Goal: Information Seeking & Learning: Learn about a topic

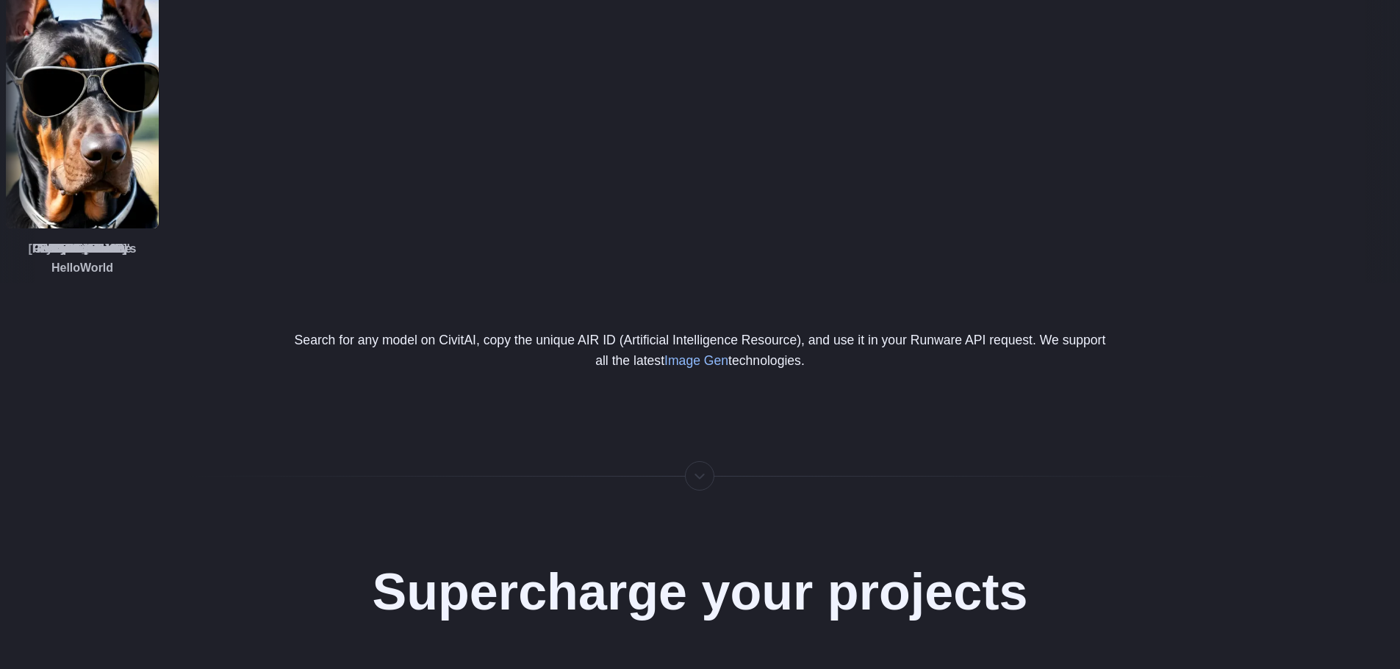
drag, startPoint x: 220, startPoint y: 378, endPoint x: 153, endPoint y: 590, distance: 222.6
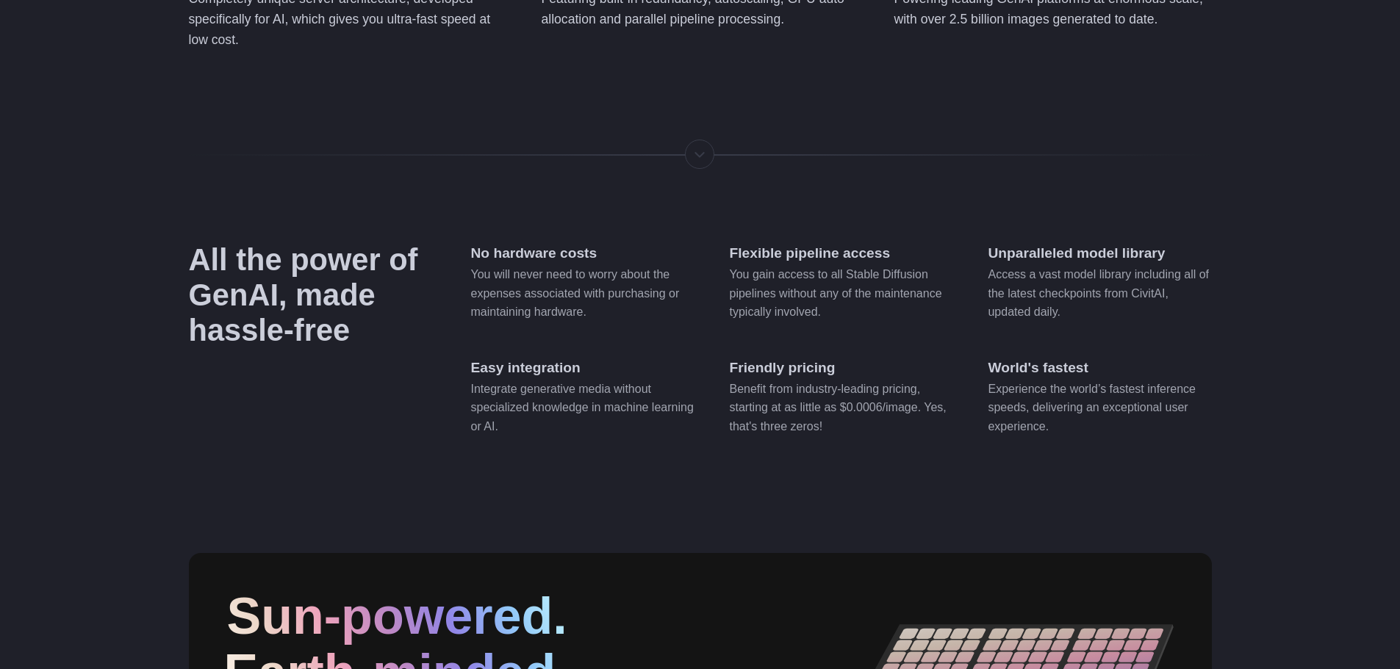
scroll to position [5562, 0]
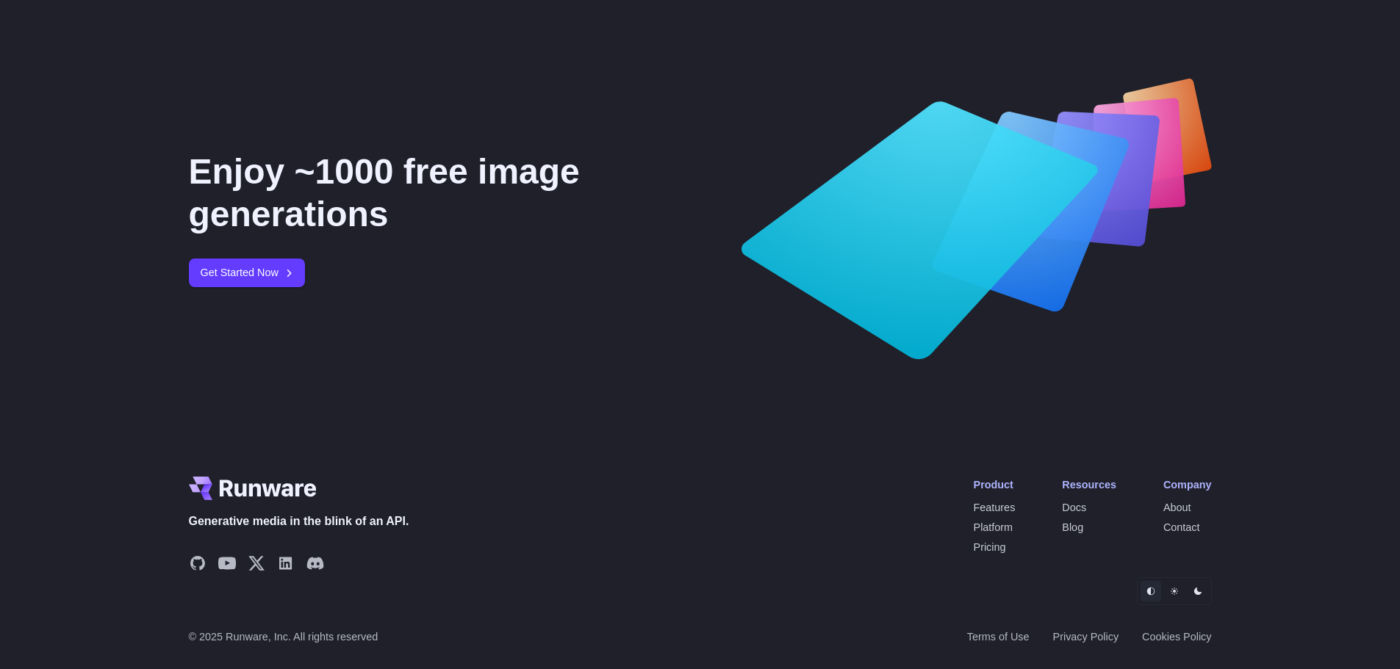
drag, startPoint x: 143, startPoint y: 503, endPoint x: 137, endPoint y: 496, distance: 8.4
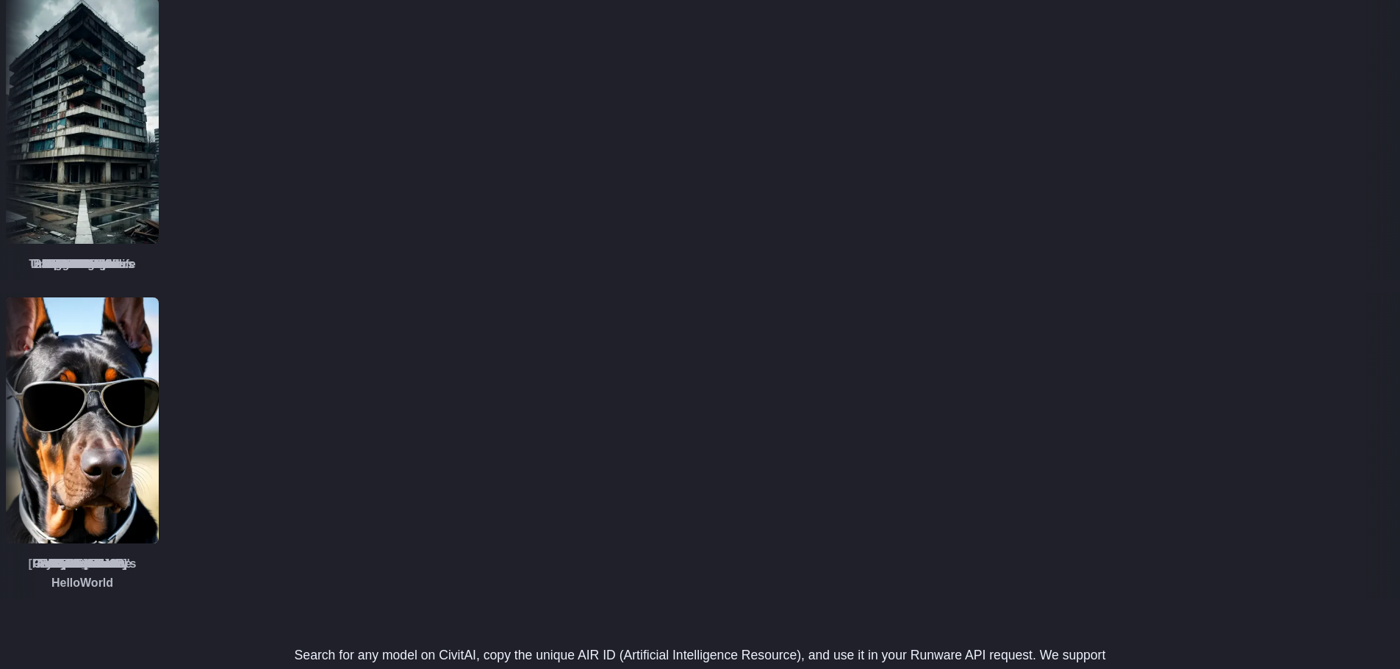
scroll to position [0, 0]
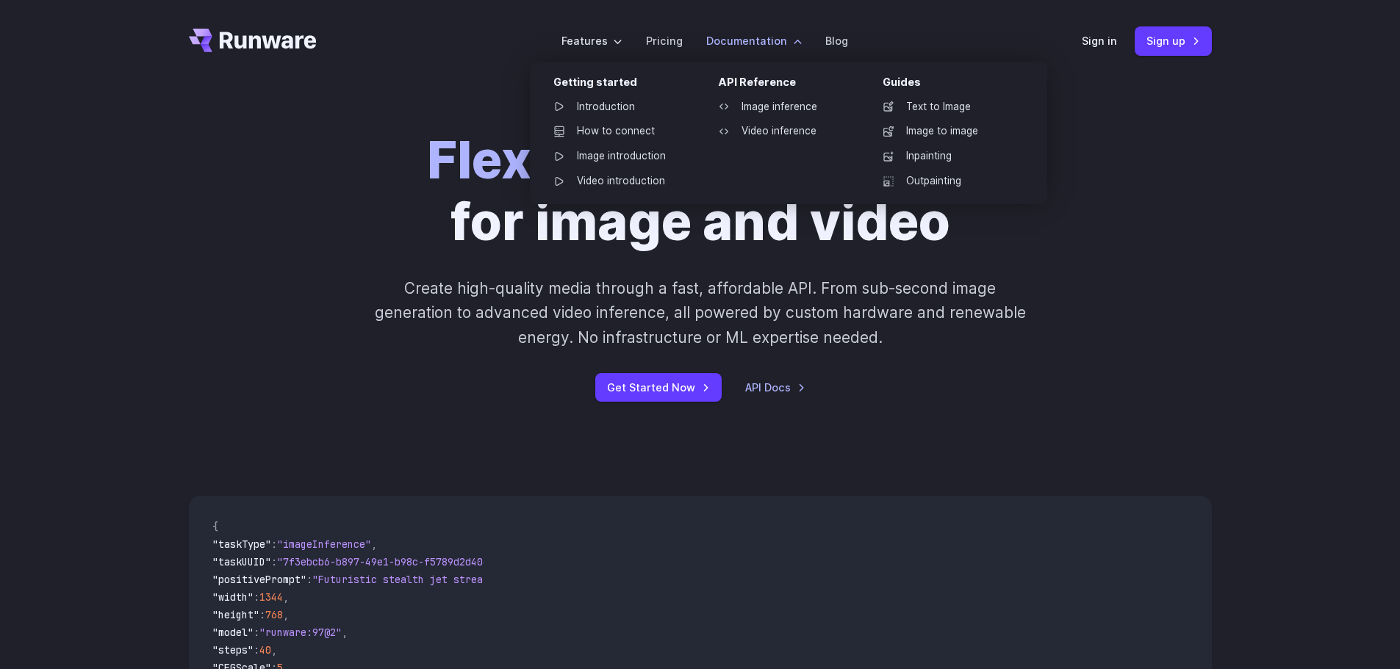
click at [749, 45] on label "Documentation" at bounding box center [754, 40] width 96 height 17
click at [789, 104] on link "Image inference" at bounding box center [782, 107] width 153 height 22
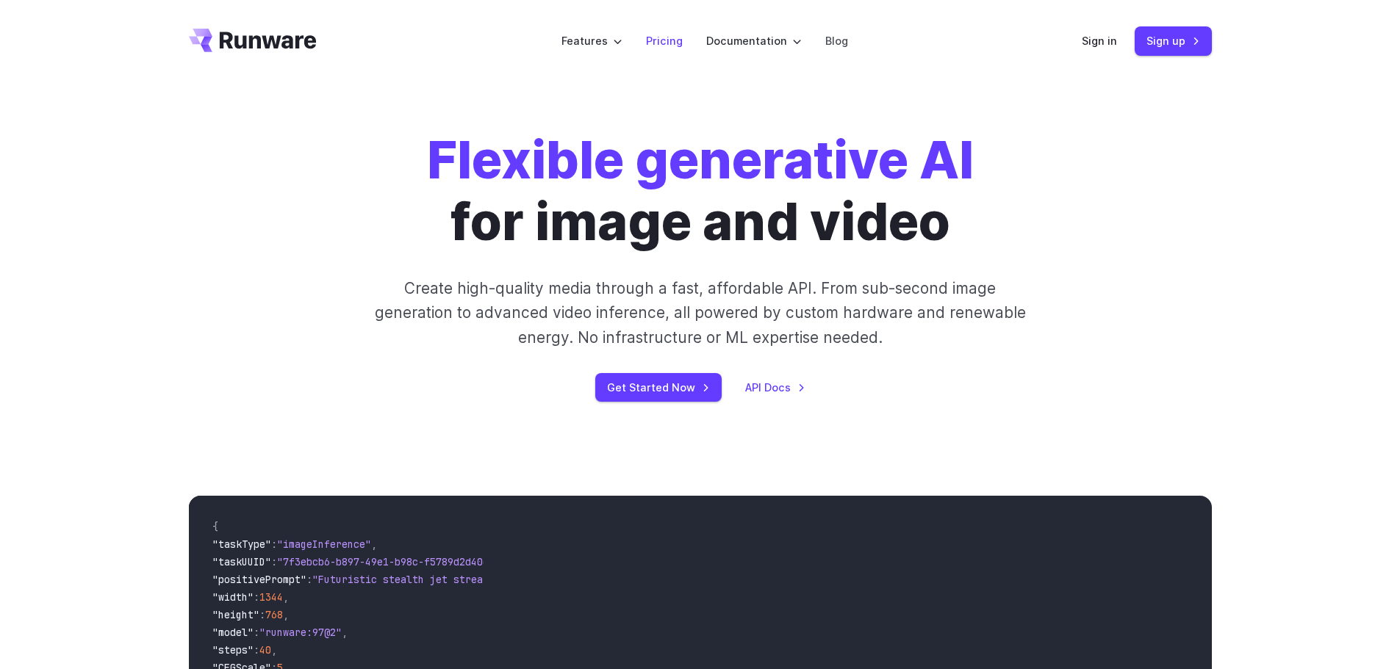
click at [679, 41] on link "Pricing" at bounding box center [664, 40] width 37 height 17
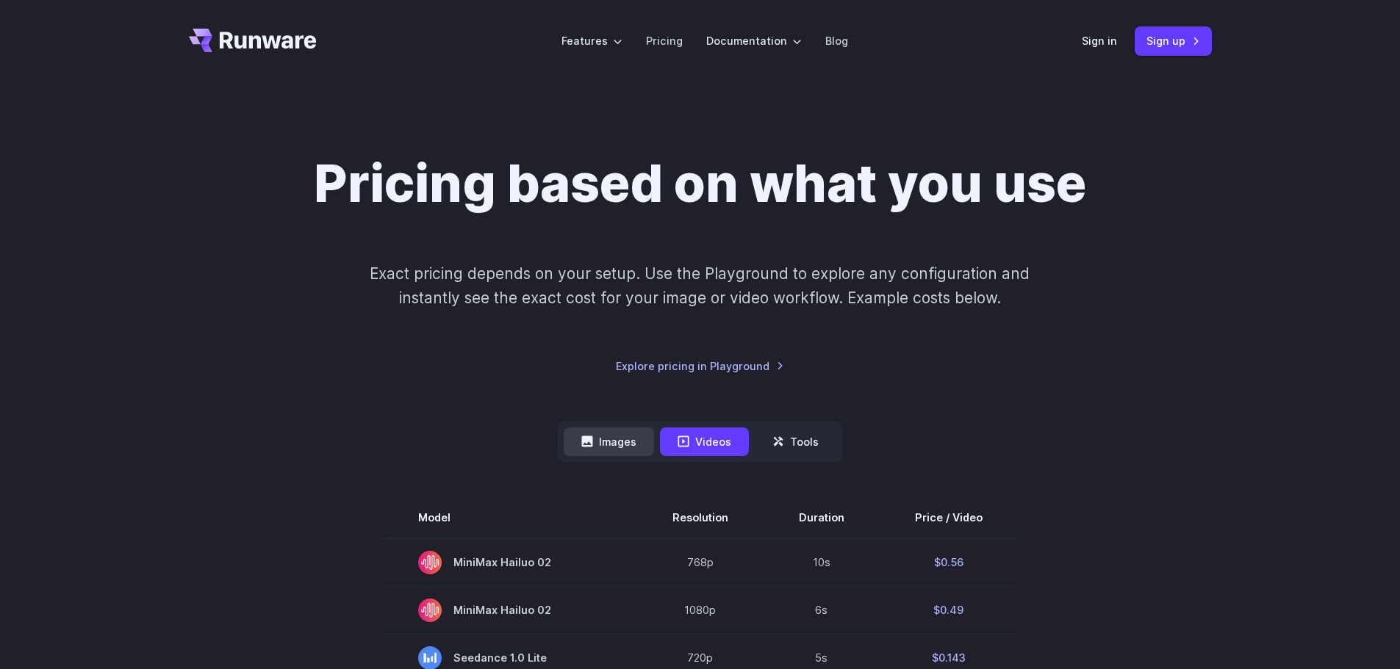
click at [617, 436] on button "Images" at bounding box center [609, 442] width 90 height 29
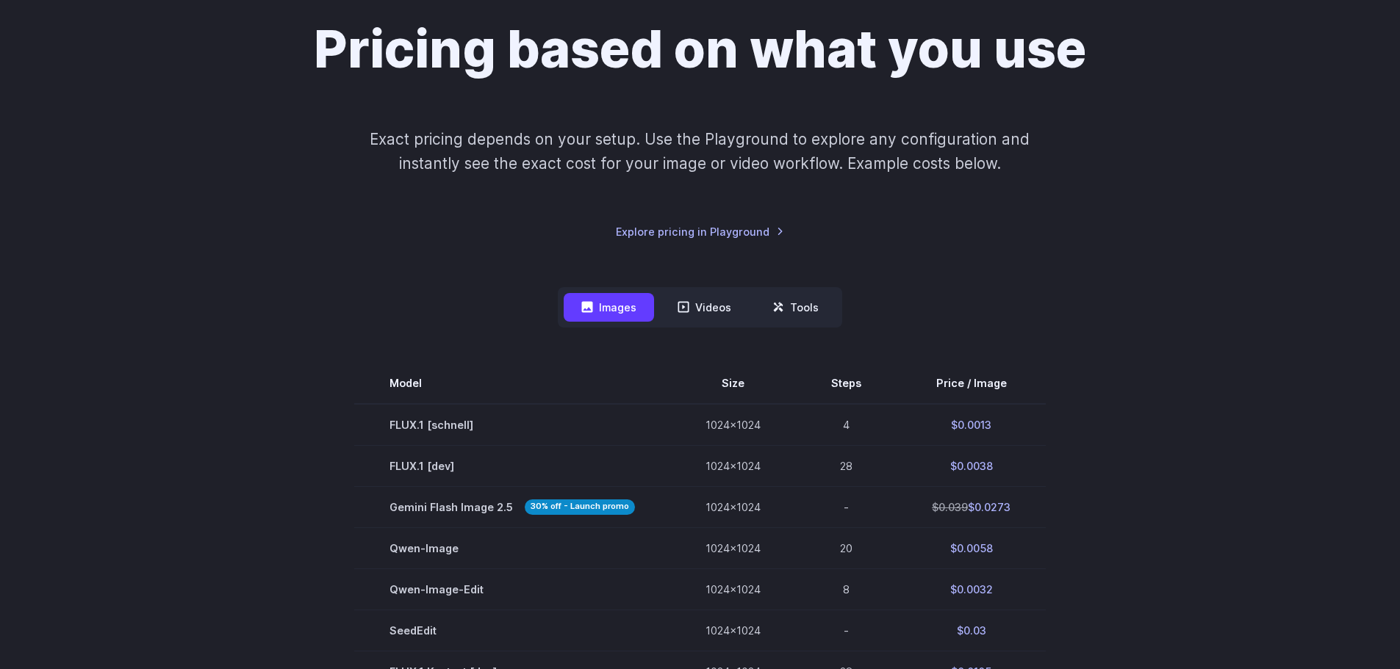
scroll to position [73, 0]
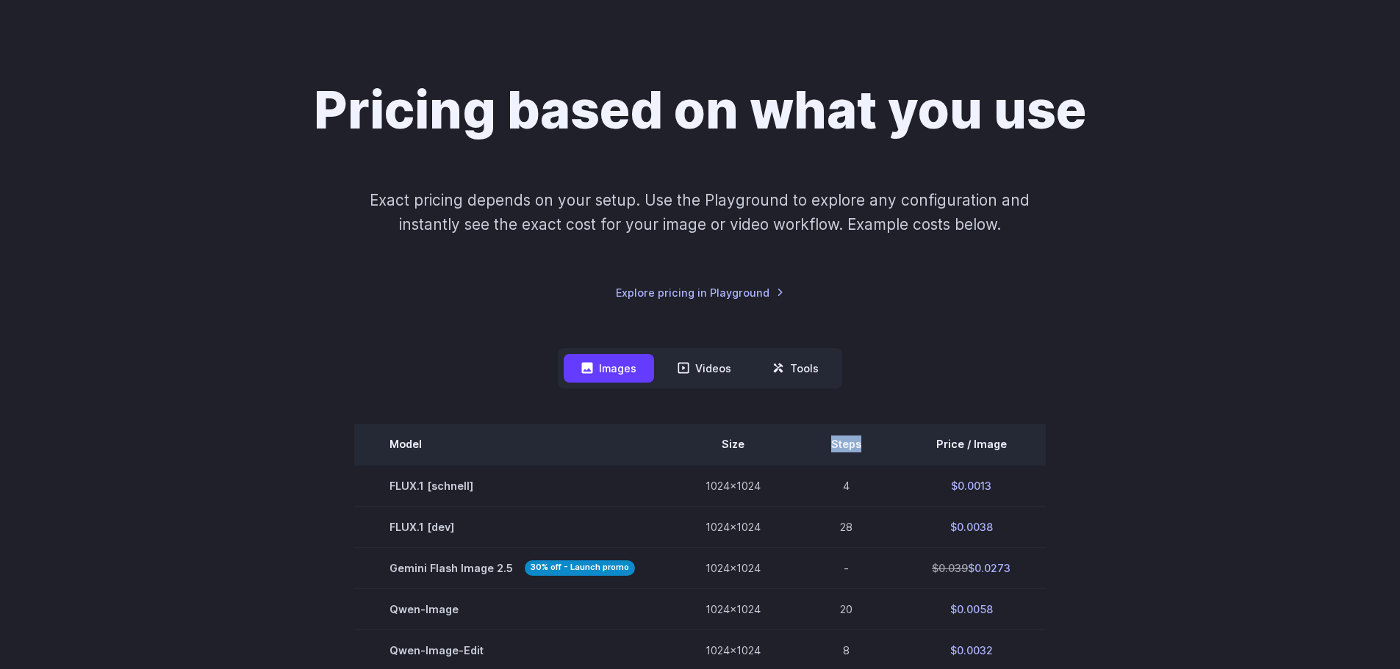
drag, startPoint x: 856, startPoint y: 449, endPoint x: 827, endPoint y: 447, distance: 28.7
click at [827, 447] on th "Steps" at bounding box center [846, 444] width 101 height 41
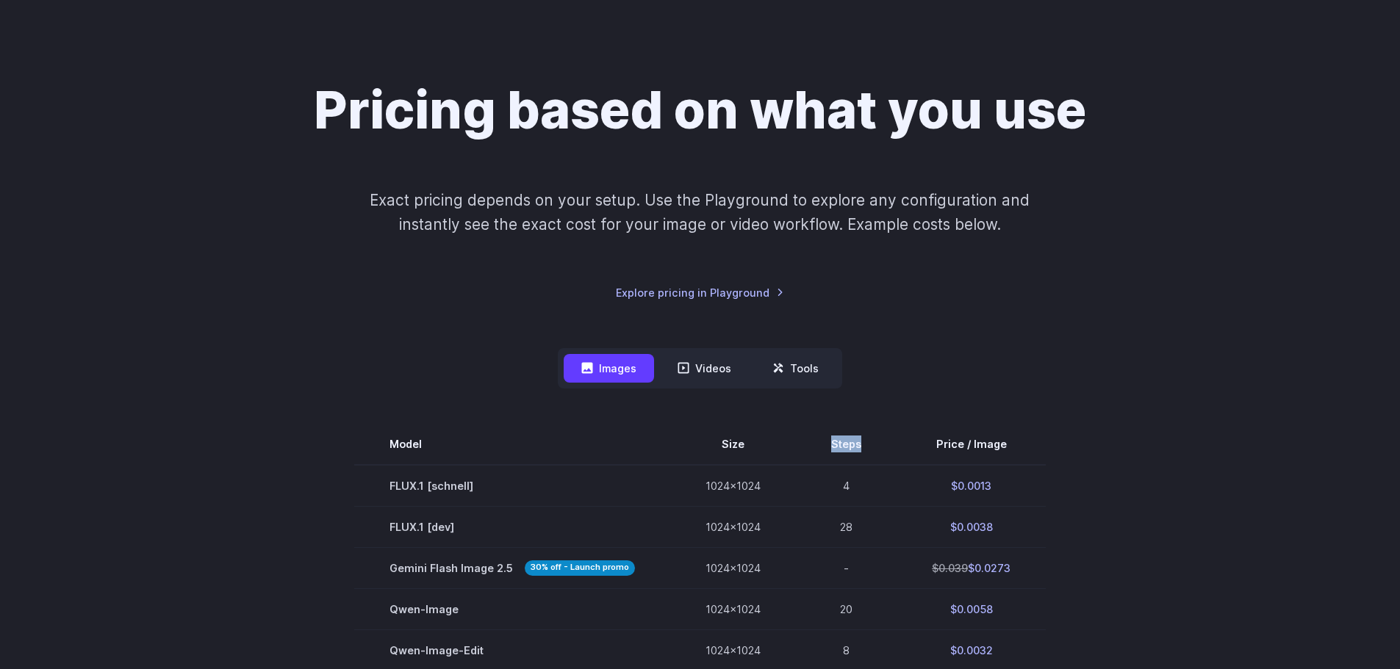
copy th "Steps"
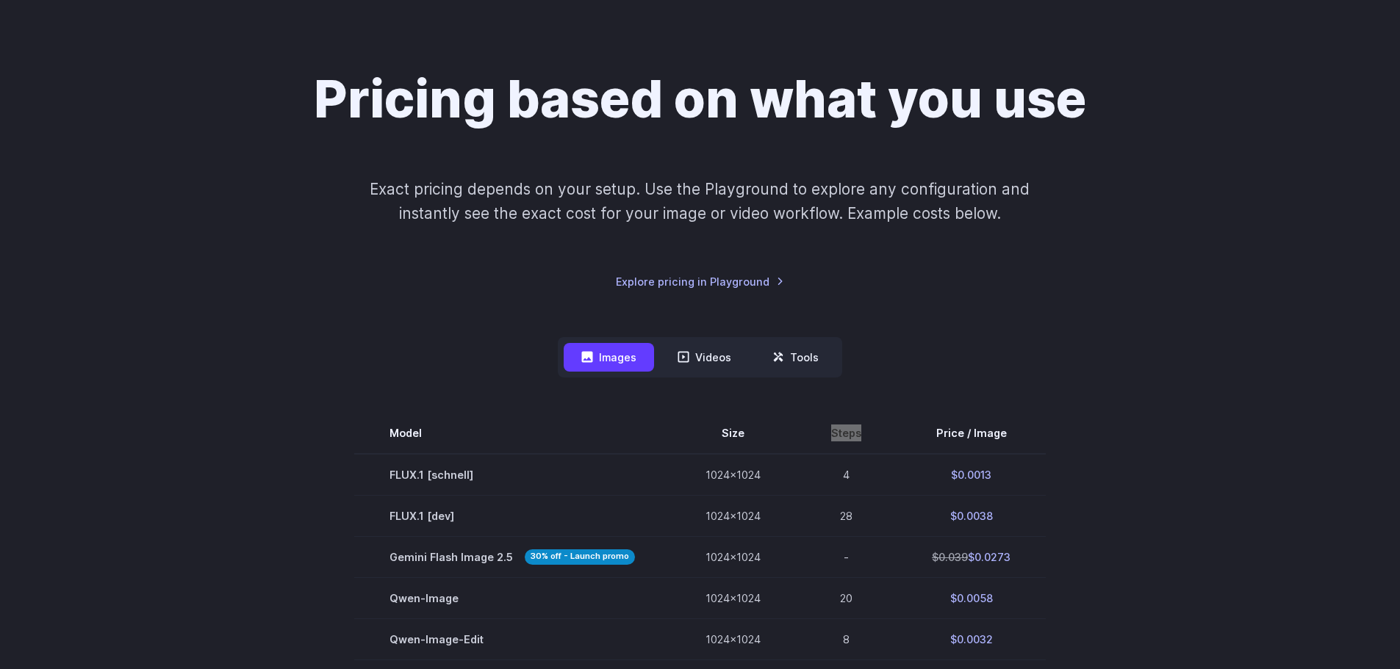
scroll to position [0, 0]
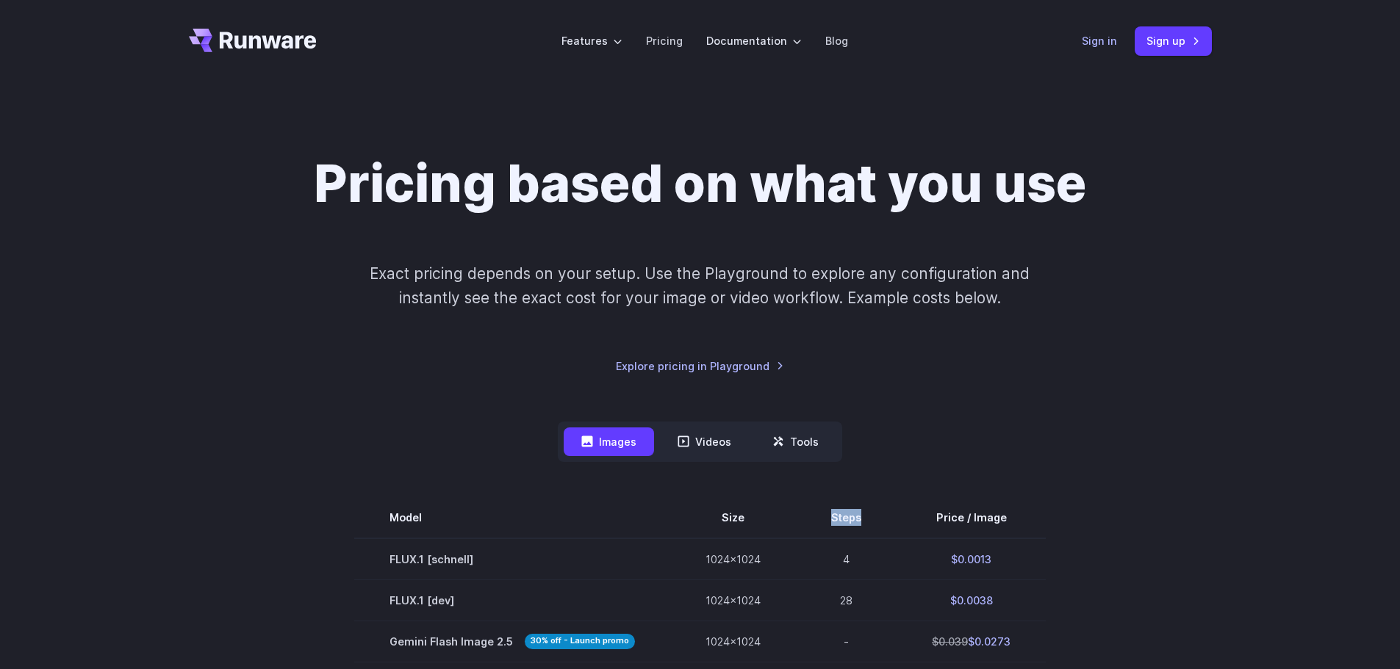
click at [1105, 36] on link "Sign in" at bounding box center [1099, 40] width 35 height 17
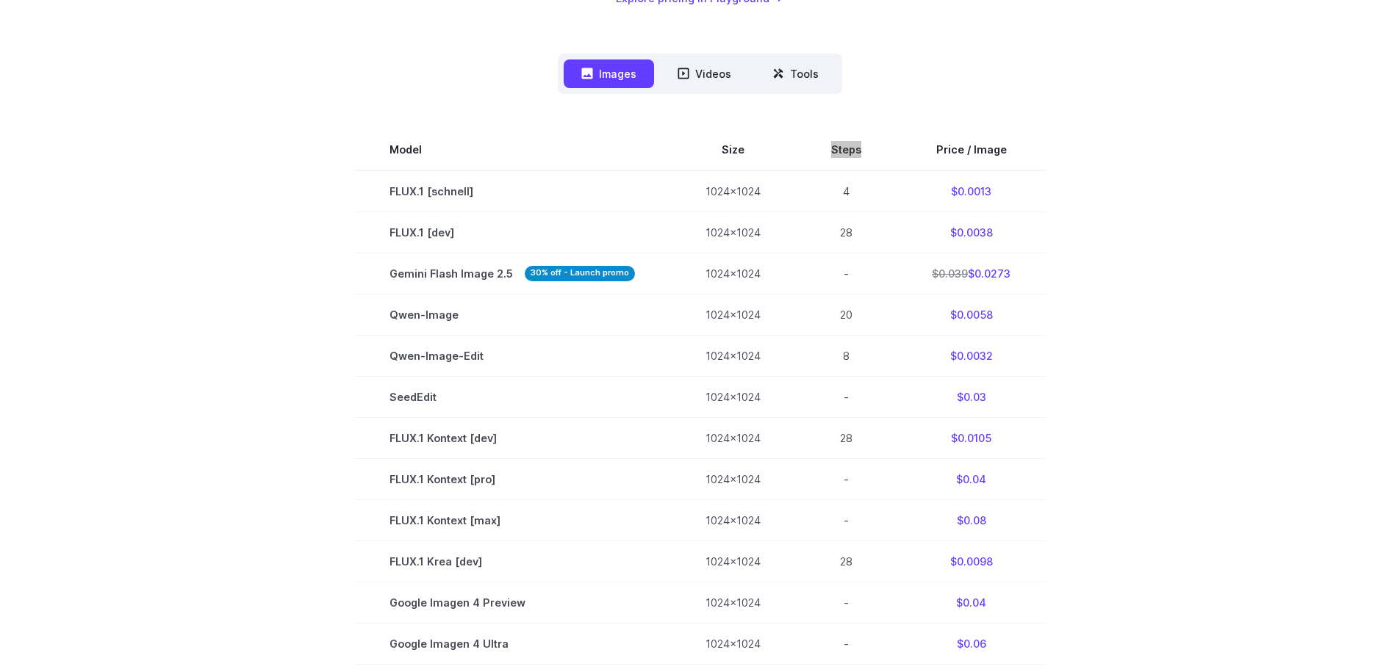
scroll to position [367, 0]
click at [723, 78] on button "Videos" at bounding box center [704, 74] width 89 height 29
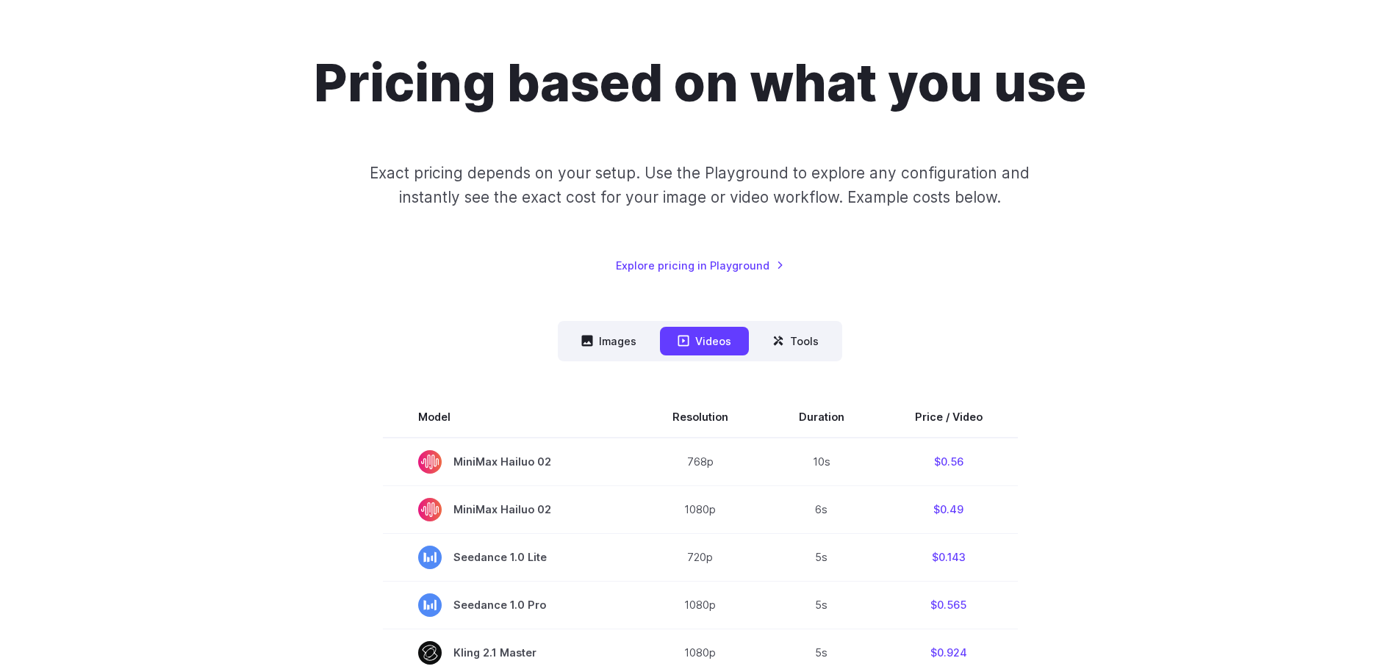
scroll to position [0, 0]
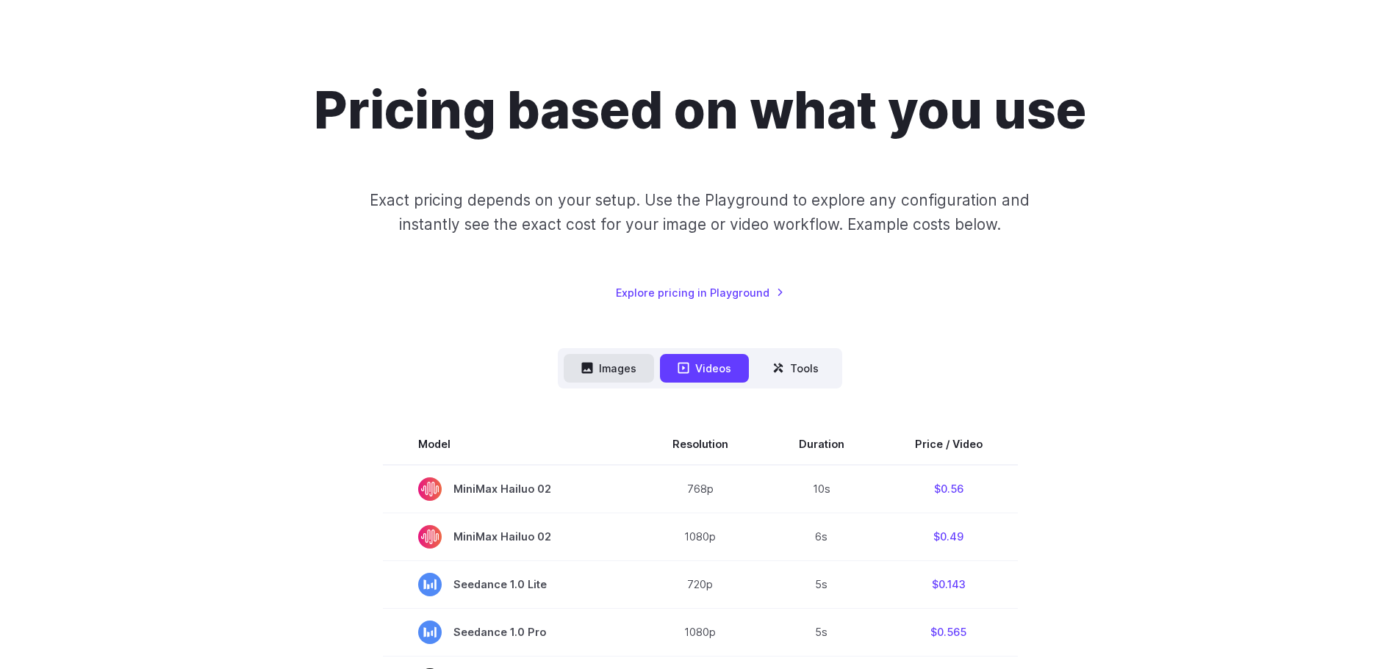
click at [627, 380] on button "Images" at bounding box center [609, 368] width 90 height 29
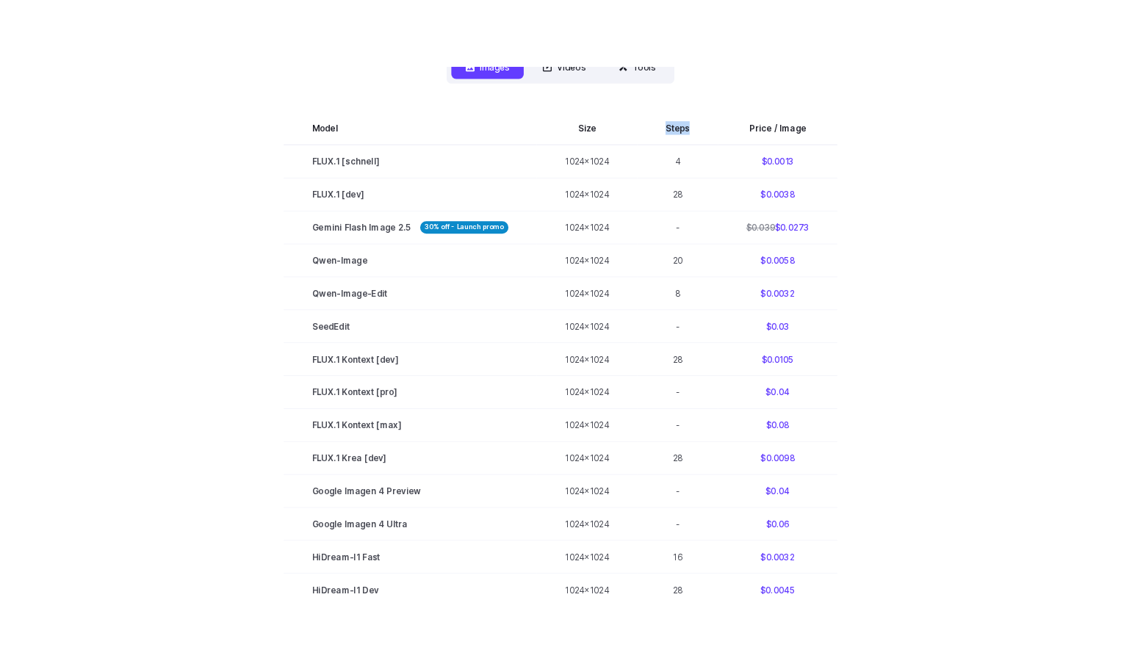
scroll to position [434, 0]
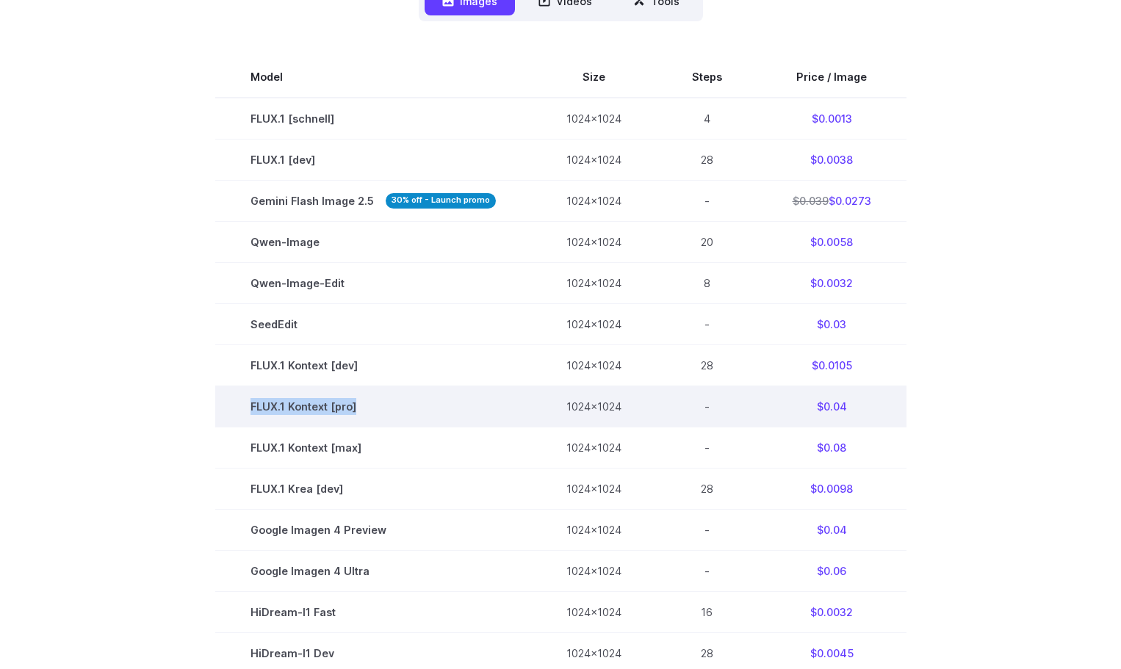
drag, startPoint x: 367, startPoint y: 407, endPoint x: 242, endPoint y: 413, distance: 125.8
click at [242, 413] on td "FLUX.1 Kontext [pro]" at bounding box center [373, 406] width 316 height 41
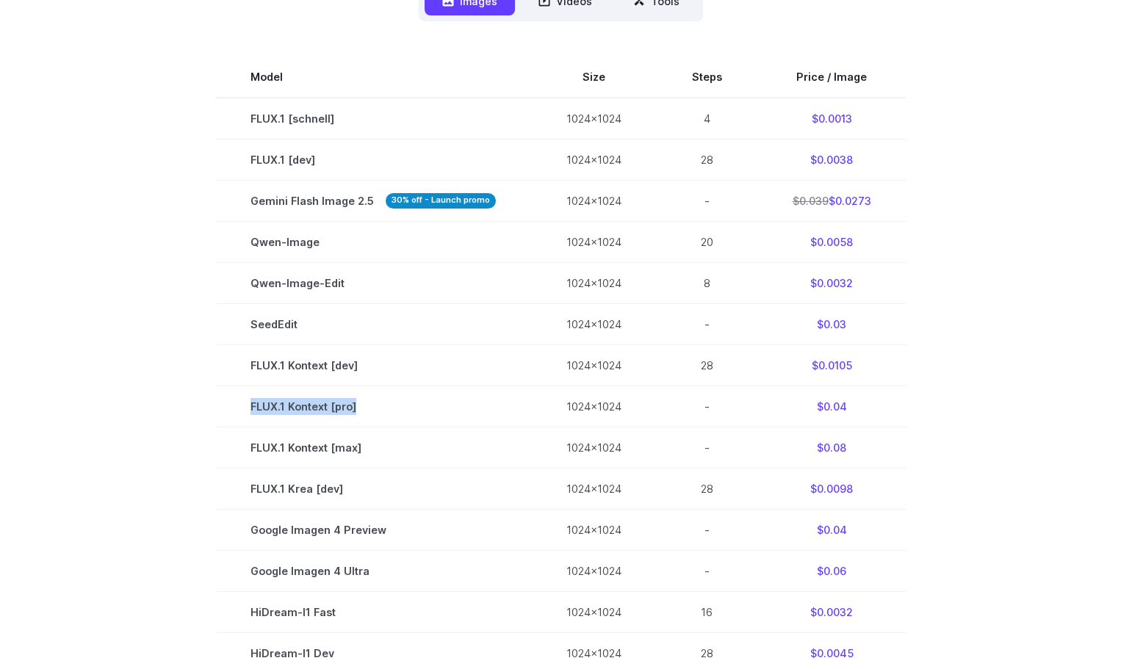
copy td "FLUX.1 Kontext [pro]"
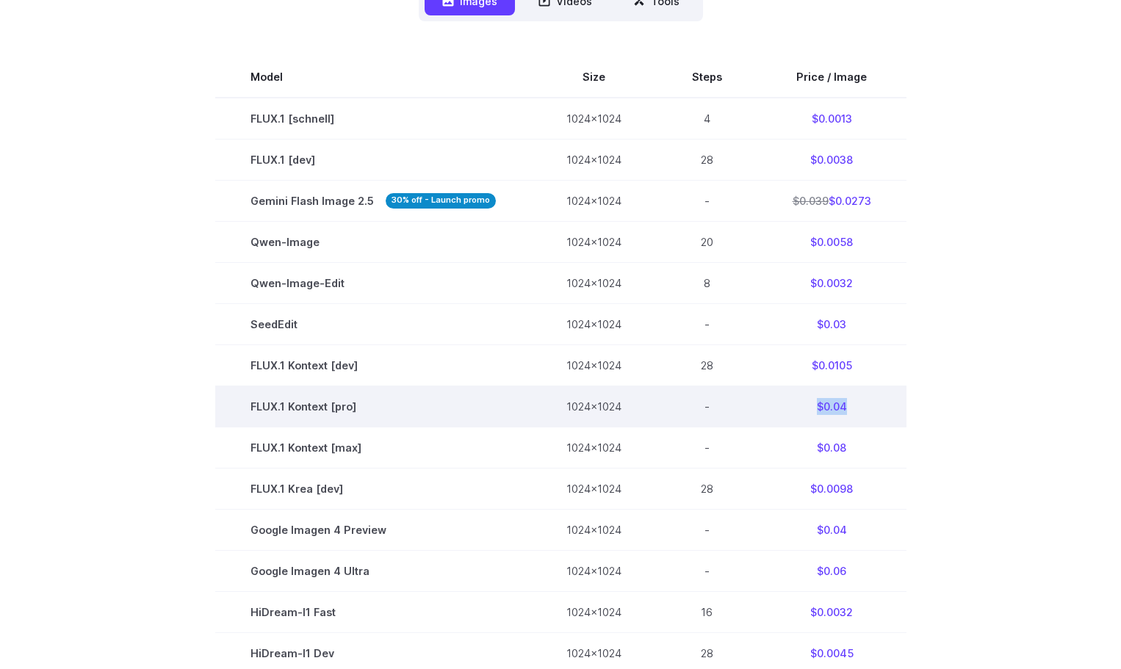
drag, startPoint x: 834, startPoint y: 411, endPoint x: 800, endPoint y: 409, distance: 33.9
click at [800, 409] on td "$0.04" at bounding box center [832, 406] width 149 height 41
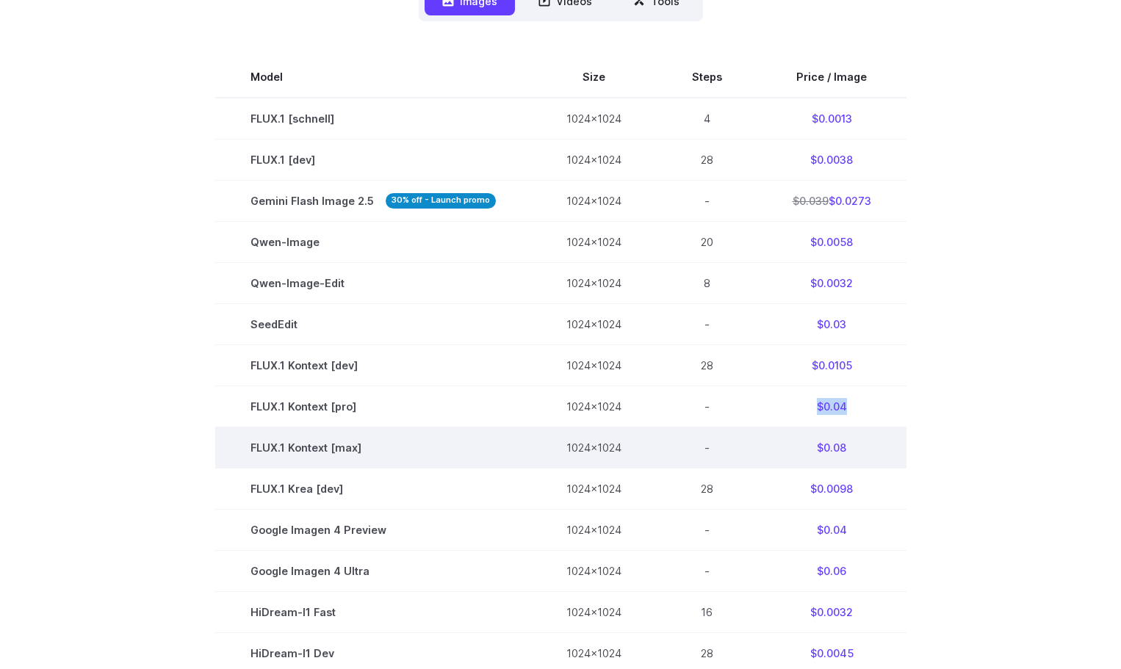
copy td "$0.04"
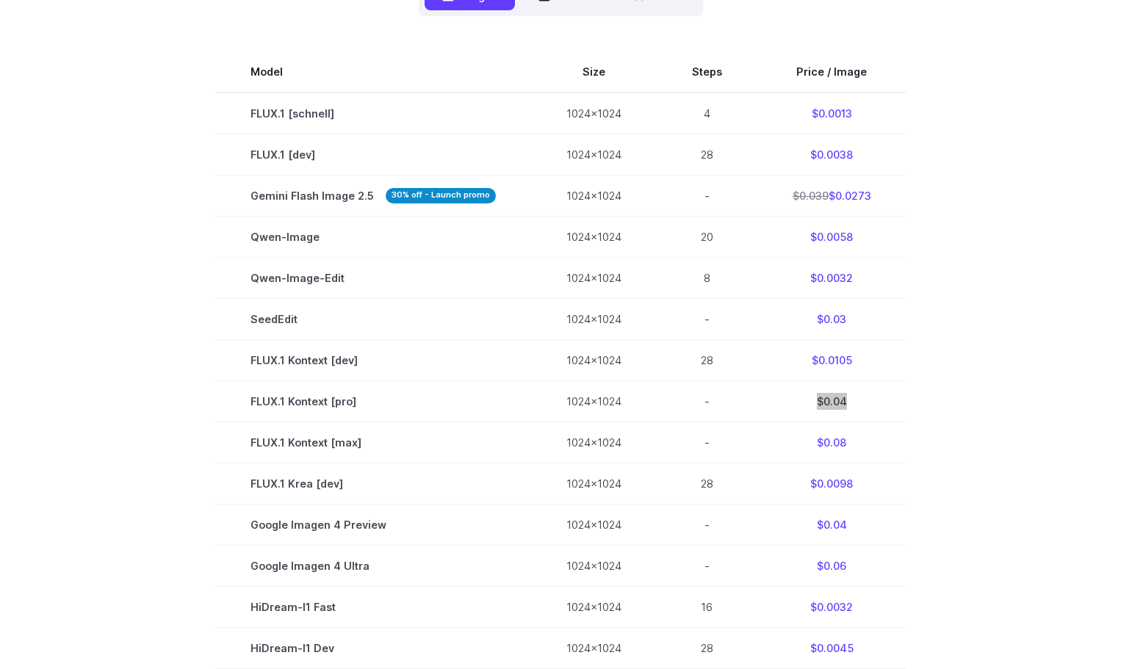
scroll to position [508, 0]
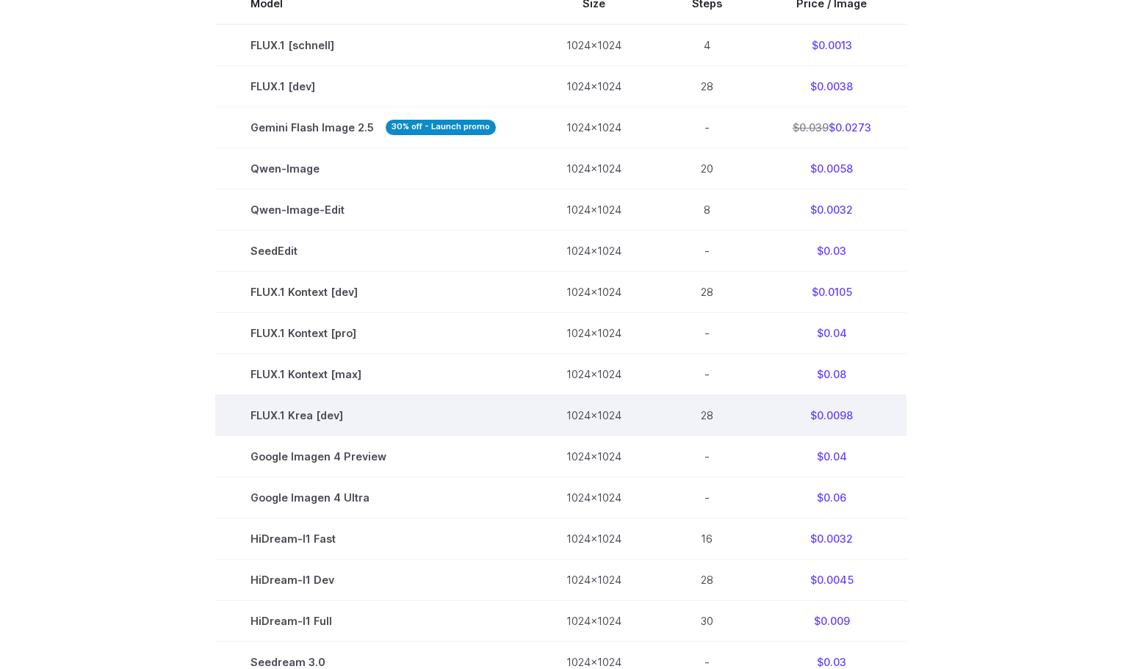
click at [422, 416] on td "FLUX.1 Krea [dev]" at bounding box center [373, 415] width 316 height 41
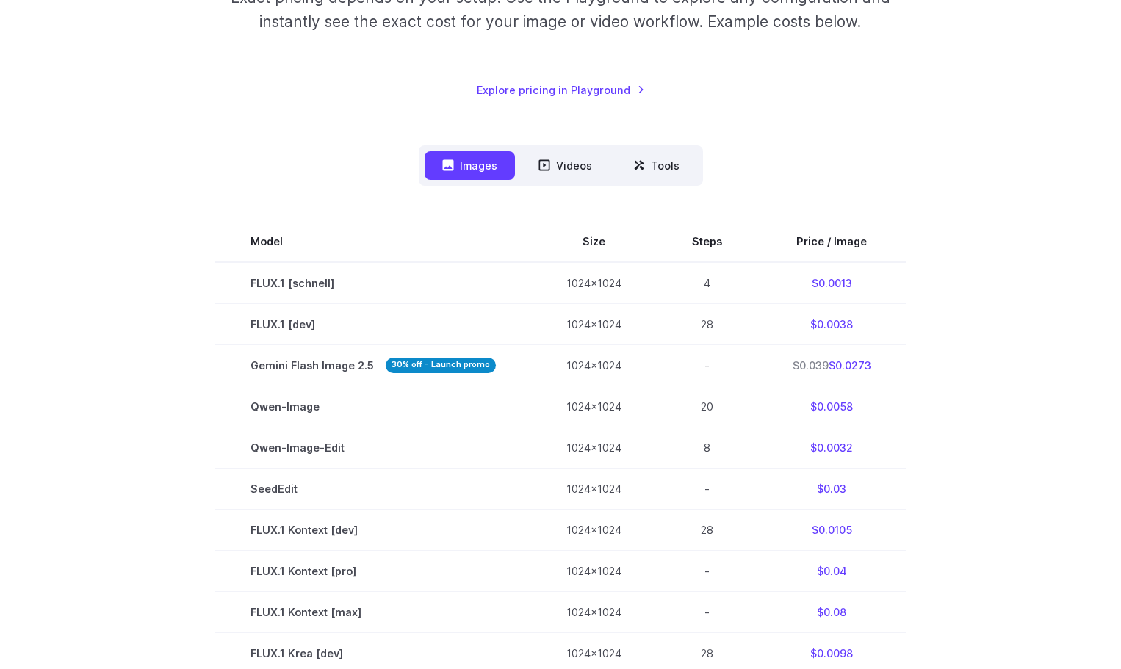
scroll to position [214, 0]
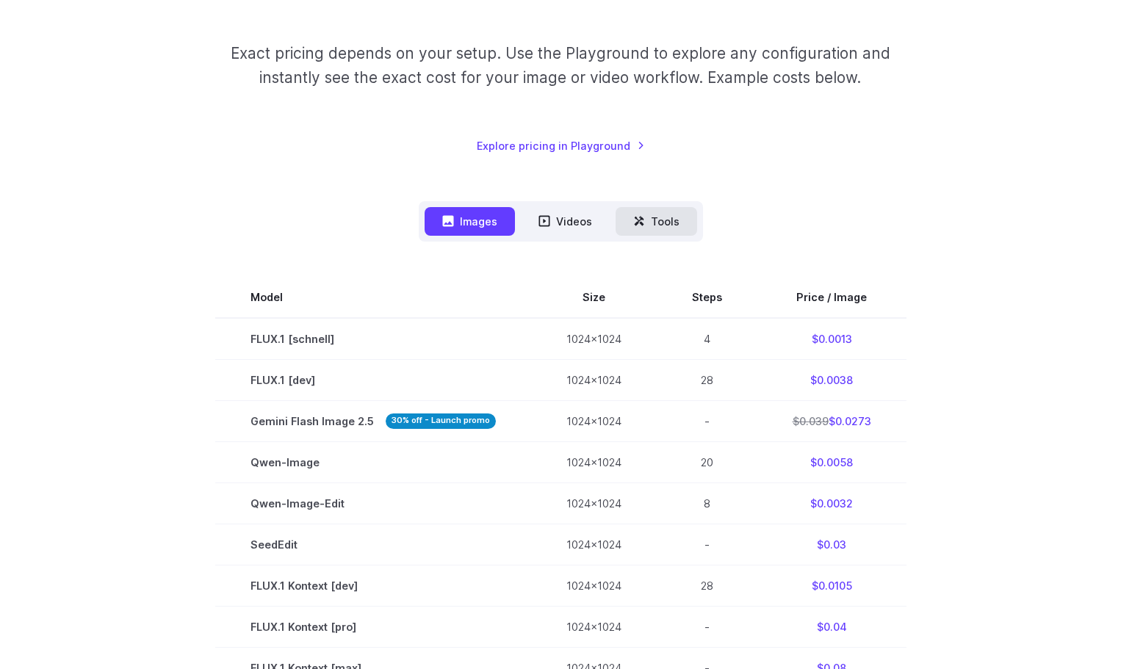
click at [656, 228] on button "Tools" at bounding box center [657, 221] width 82 height 29
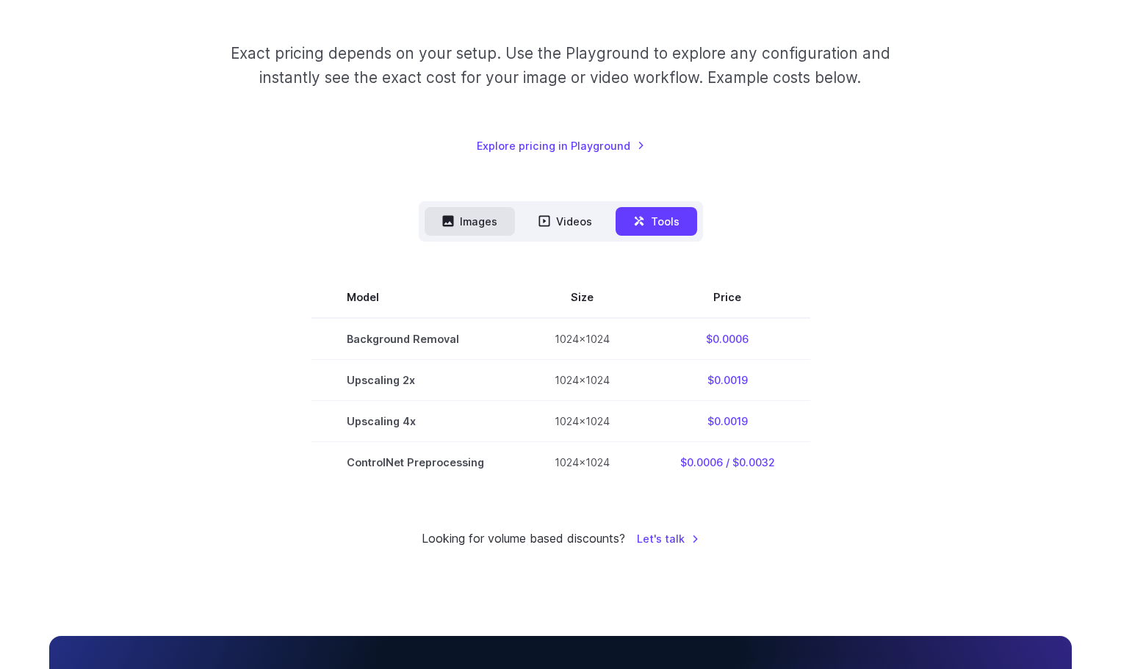
click at [492, 224] on button "Images" at bounding box center [470, 221] width 90 height 29
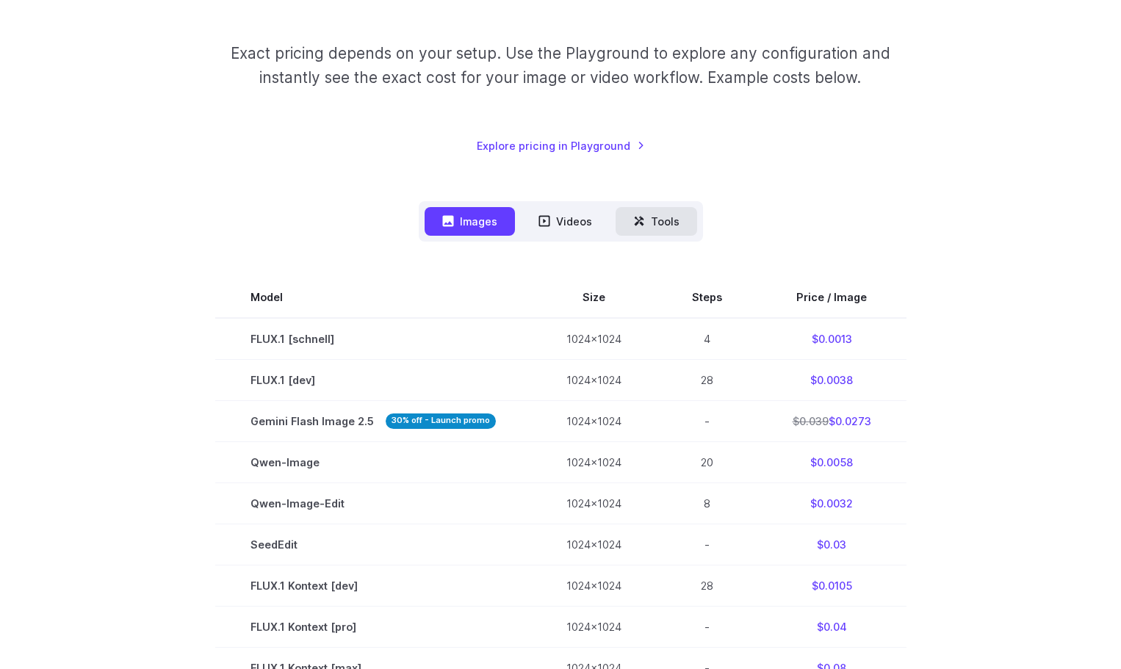
click at [633, 217] on button "Tools" at bounding box center [657, 221] width 82 height 29
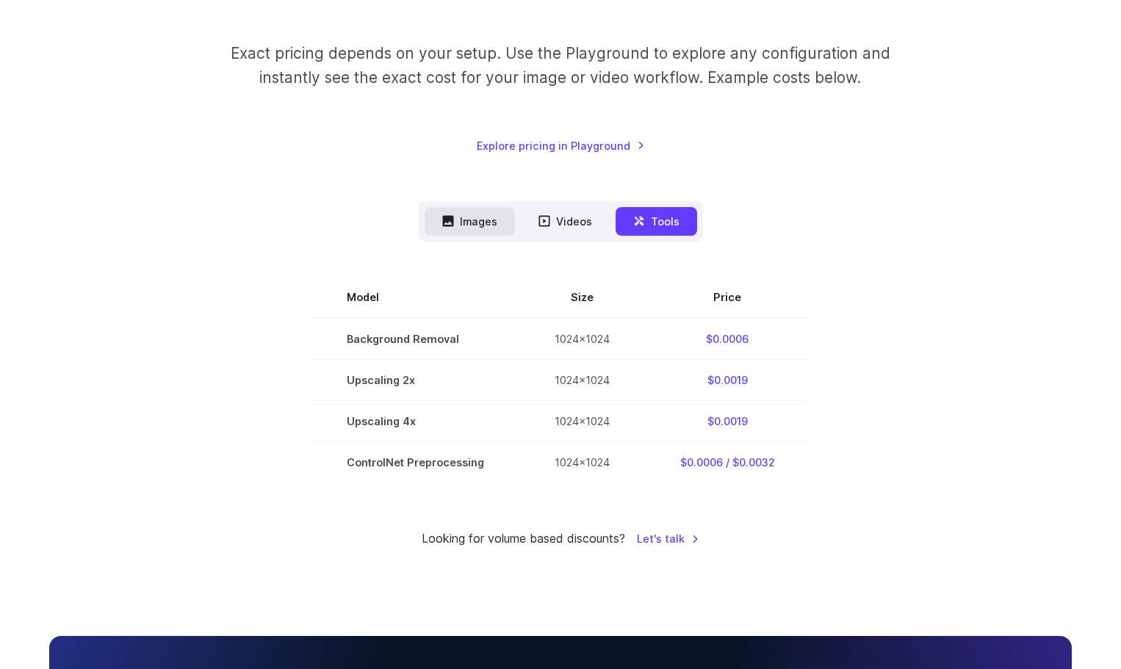
click at [481, 223] on button "Images" at bounding box center [470, 221] width 90 height 29
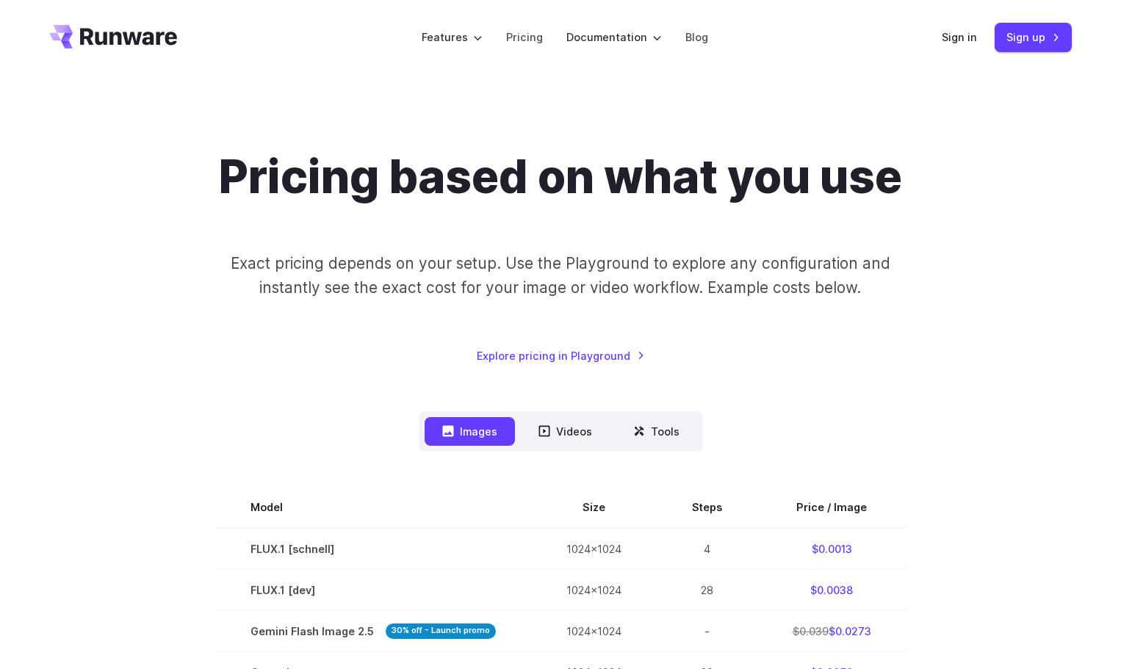
scroll to position [0, 0]
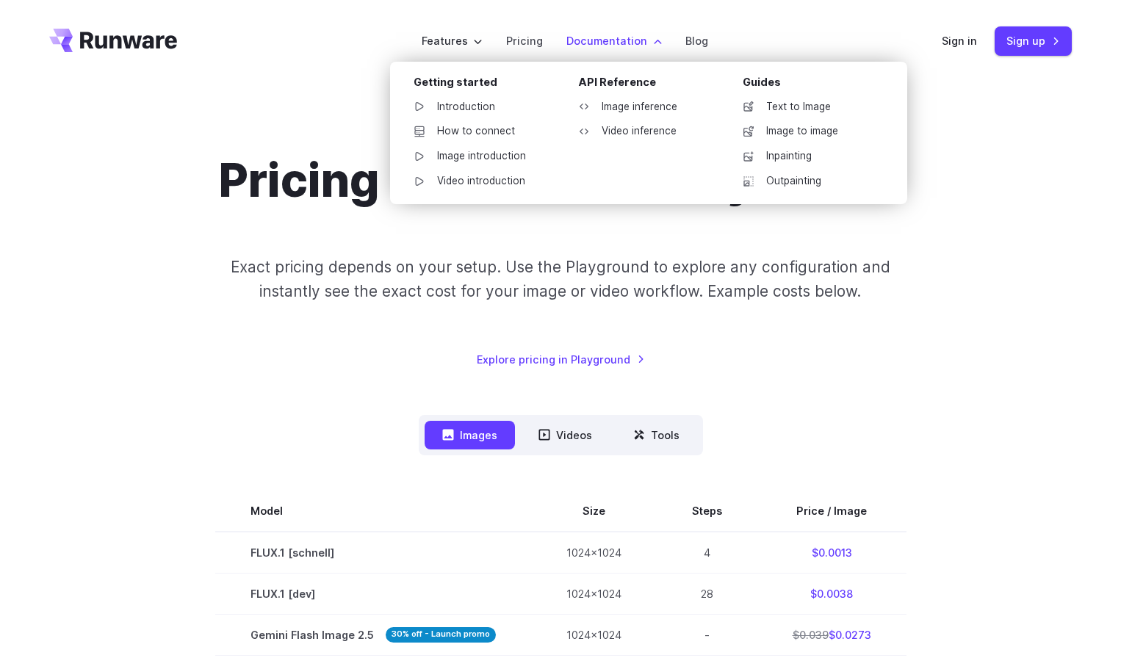
click at [787, 120] on ul "Text to Image Image to image Inpainting Outpainting" at bounding box center [807, 144] width 153 height 96
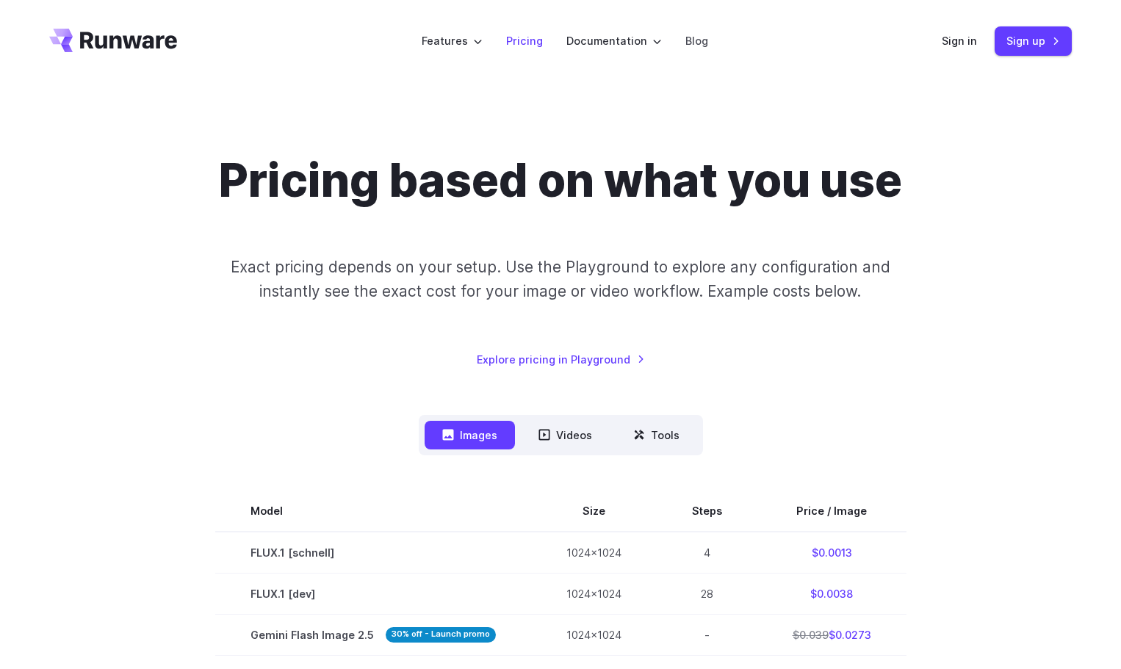
click at [530, 39] on link "Pricing" at bounding box center [524, 40] width 37 height 17
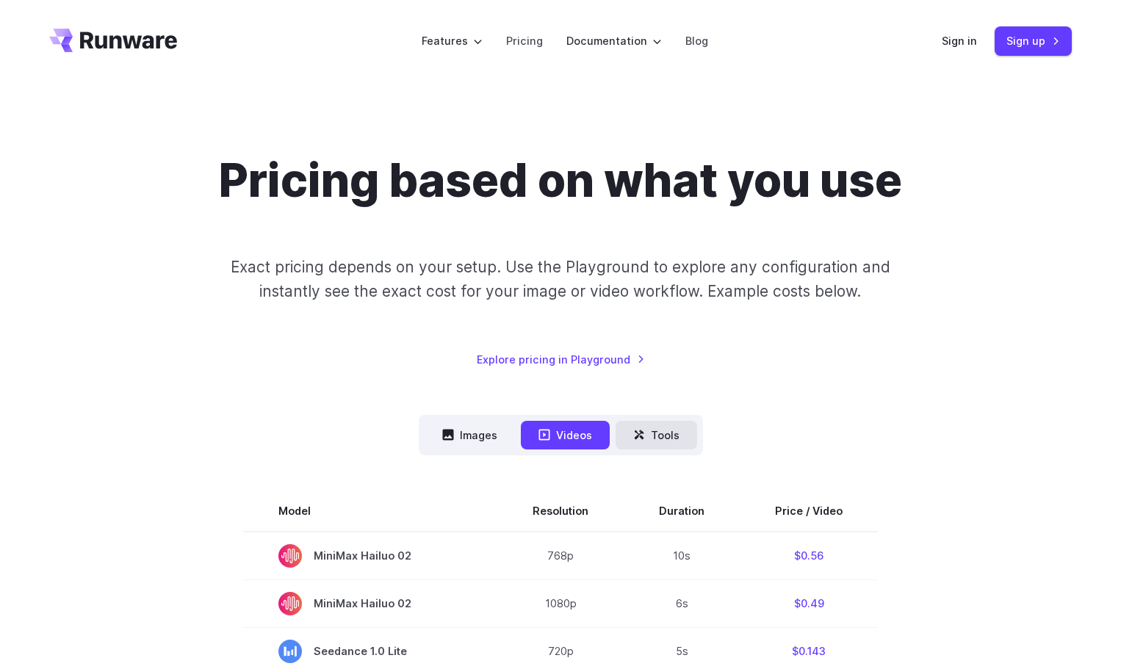
click at [683, 433] on button "Tools" at bounding box center [657, 435] width 82 height 29
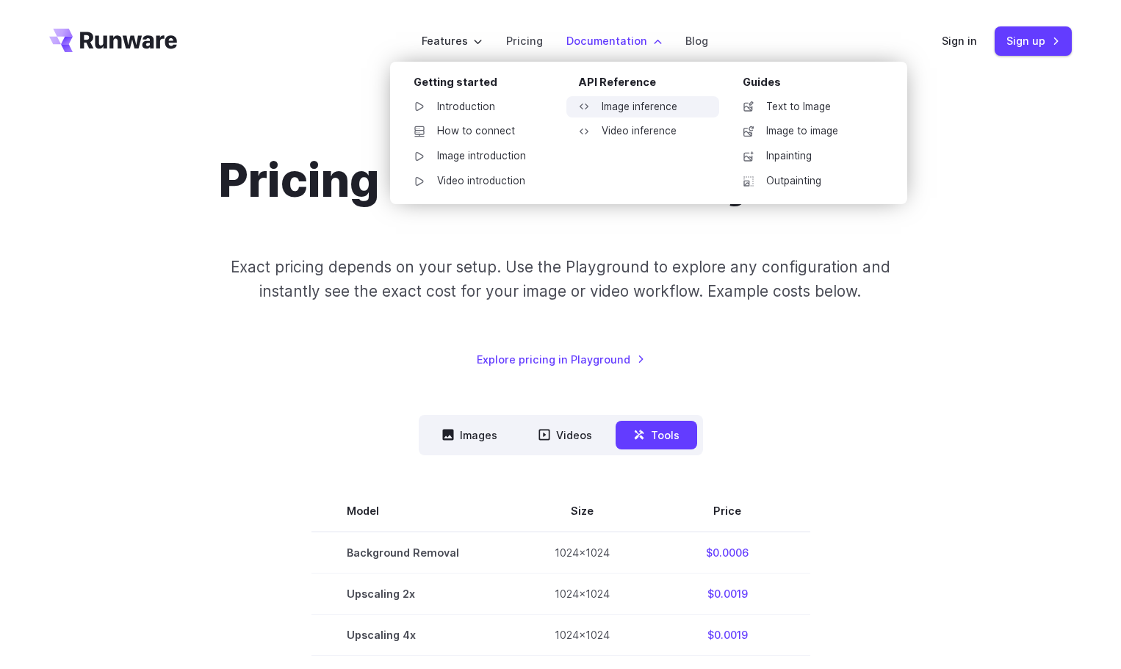
click at [685, 104] on link "Image inference" at bounding box center [643, 107] width 153 height 22
